Goal: Check status: Check status

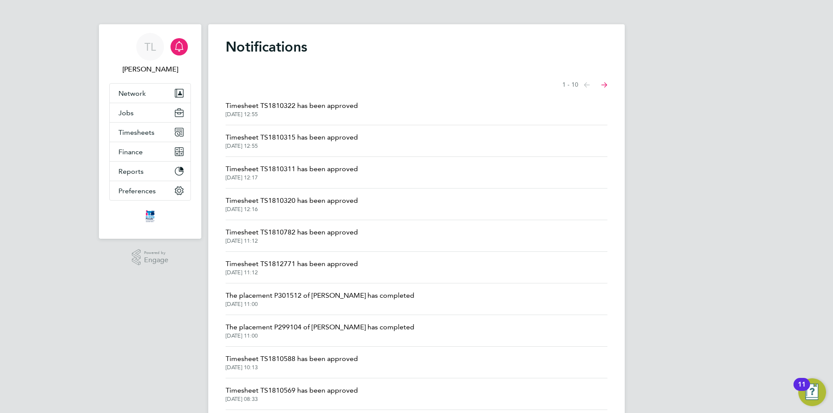
click at [291, 109] on span "Timesheet TS1810322 has been approved" at bounding box center [291, 106] width 132 height 10
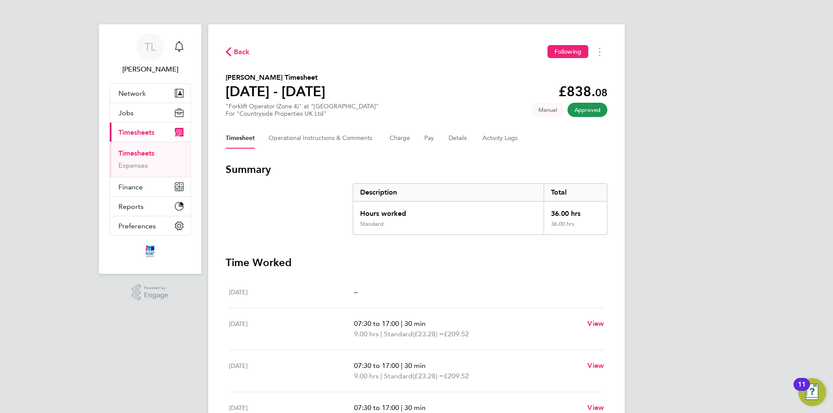
click at [233, 52] on span "Back" at bounding box center [237, 51] width 24 height 8
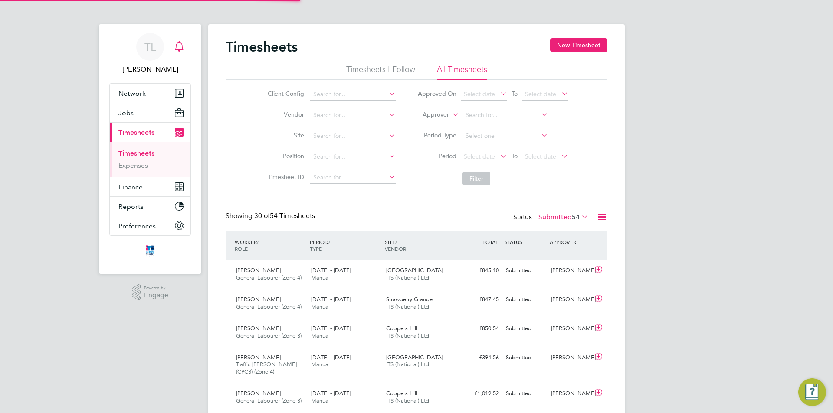
click at [173, 41] on div "Main navigation" at bounding box center [178, 46] width 17 height 17
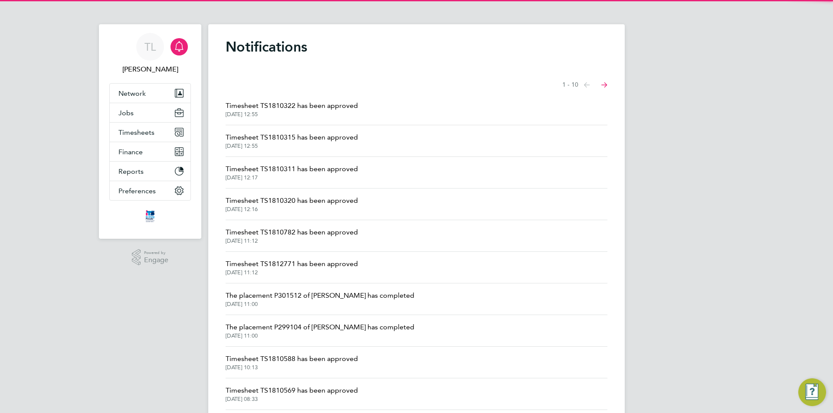
click at [332, 133] on span "Timesheet TS1810315 has been approved" at bounding box center [291, 137] width 132 height 10
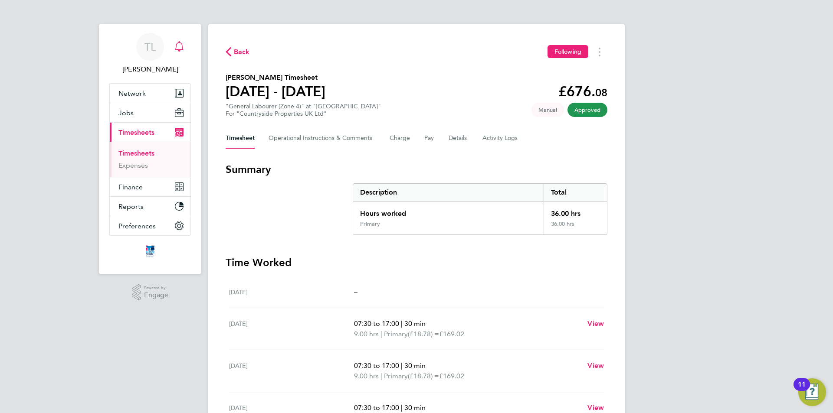
click at [180, 46] on icon "Main navigation" at bounding box center [179, 46] width 10 height 10
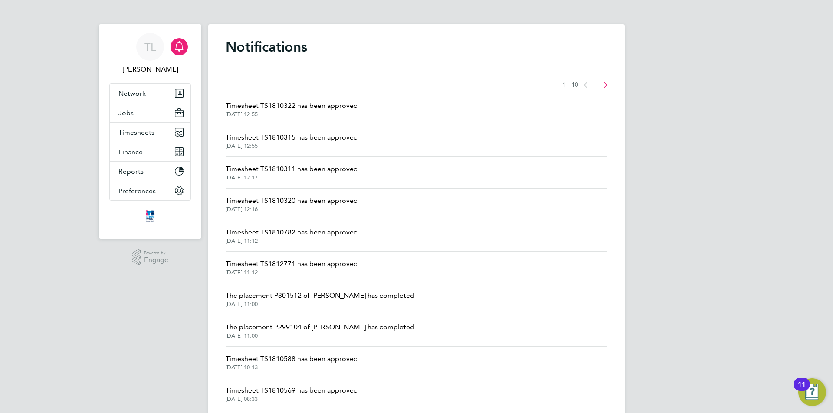
click at [281, 170] on span "Timesheet TS1810311 has been approved" at bounding box center [291, 169] width 132 height 10
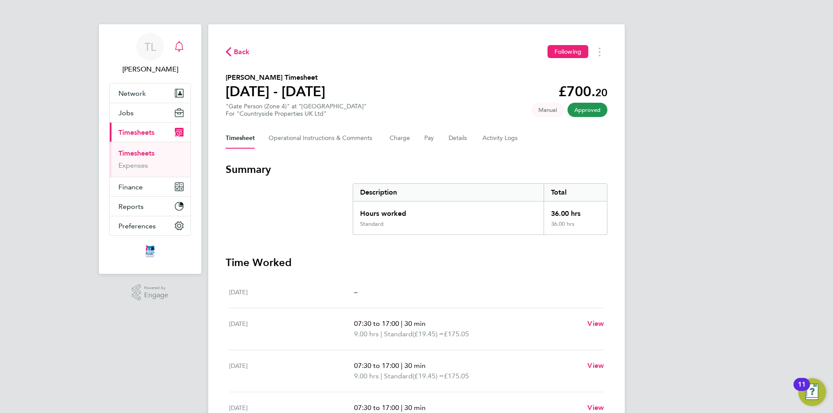
click at [175, 51] on icon "Main navigation" at bounding box center [179, 46] width 10 height 10
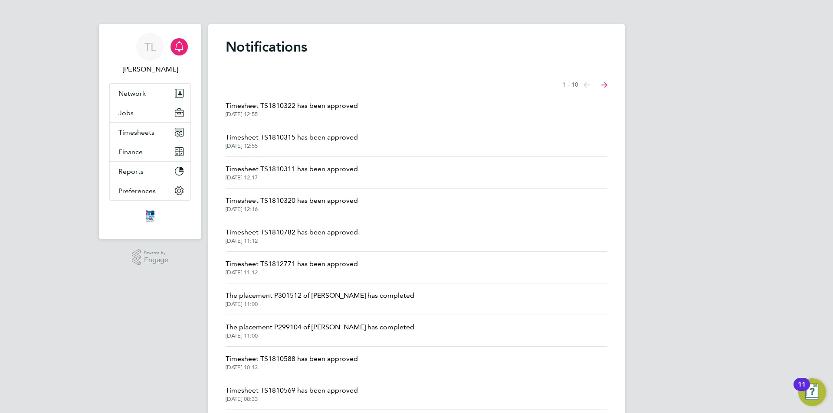
click at [262, 202] on span "Timesheet TS1810320 has been approved" at bounding box center [291, 201] width 132 height 10
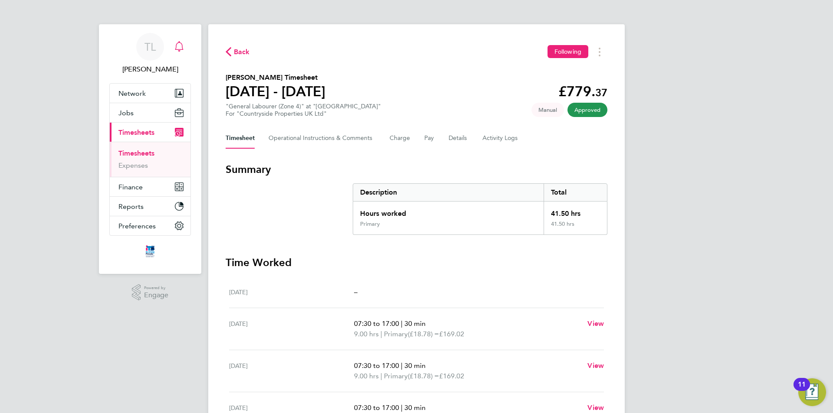
click at [177, 50] on icon "Main navigation" at bounding box center [179, 45] width 8 height 9
